Goal: Transaction & Acquisition: Book appointment/travel/reservation

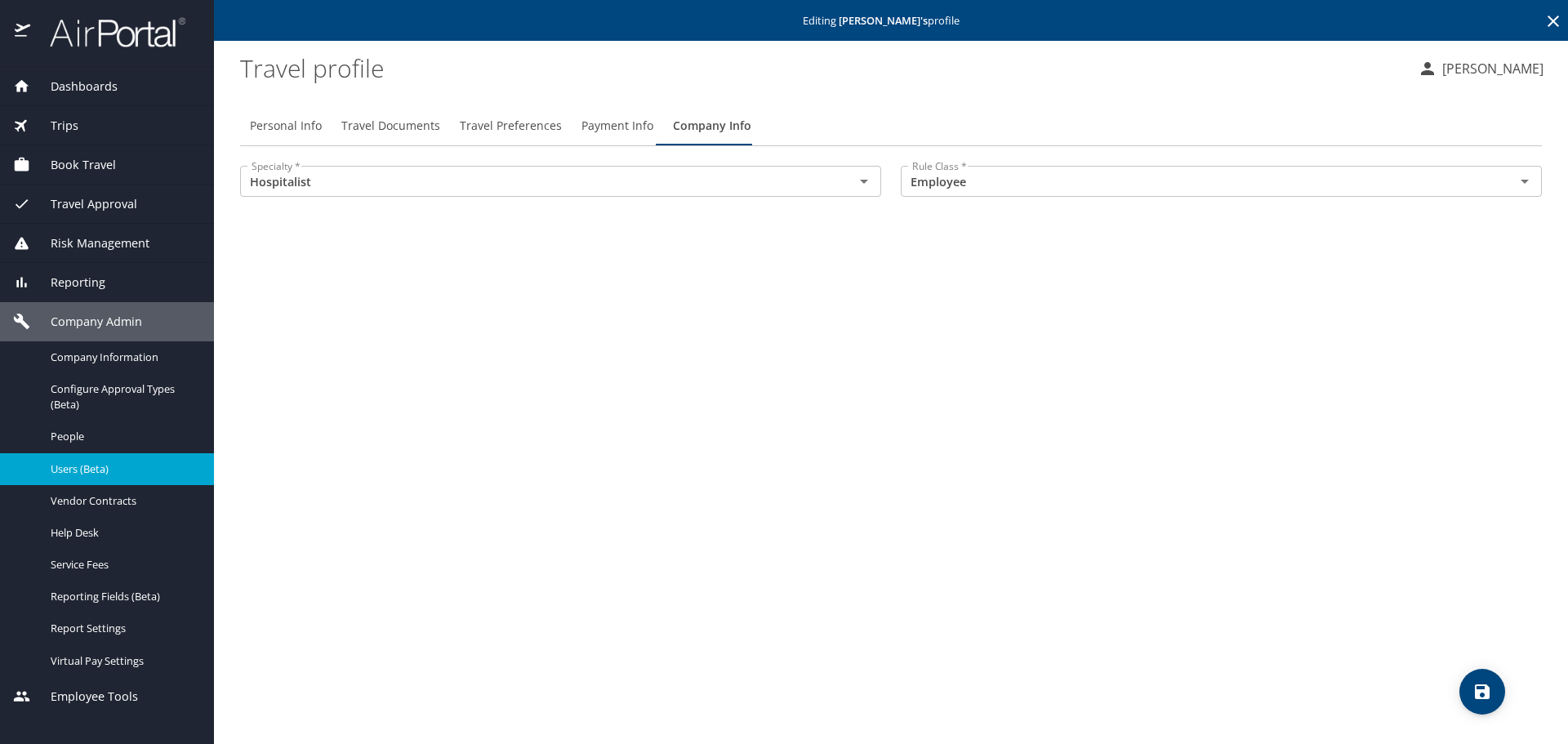
click at [62, 163] on span "Book Travel" at bounding box center [72, 165] width 85 height 18
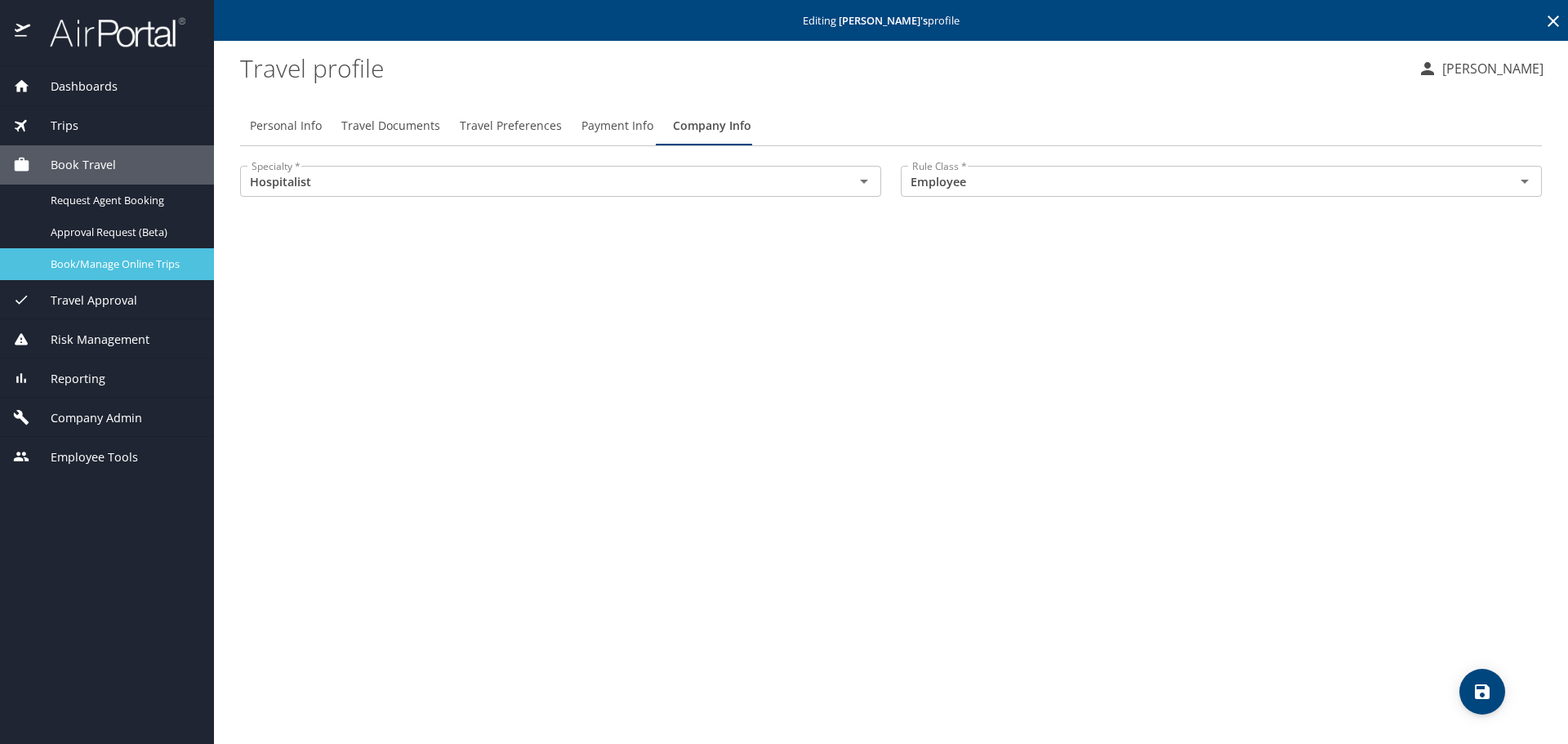
click at [90, 270] on span "Book/Manage Online Trips" at bounding box center [122, 264] width 144 height 16
click at [92, 261] on span "Book/Manage Online Trips" at bounding box center [122, 264] width 144 height 16
